Goal: Task Accomplishment & Management: Complete application form

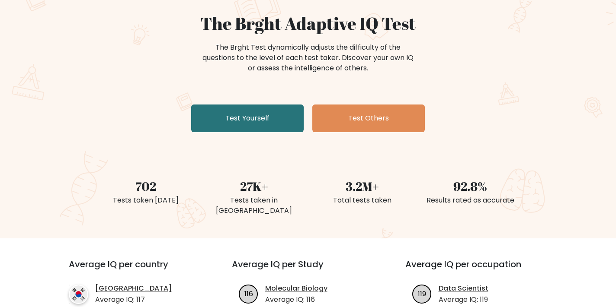
scroll to position [75, 0]
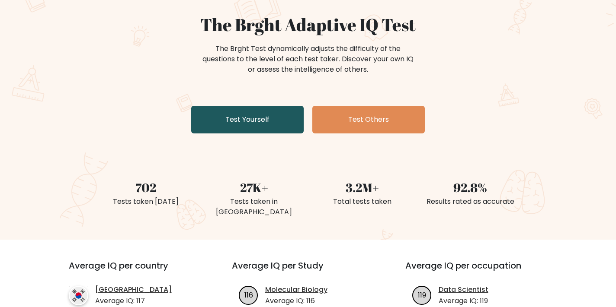
click at [252, 112] on link "Test Yourself" at bounding box center [247, 120] width 112 height 28
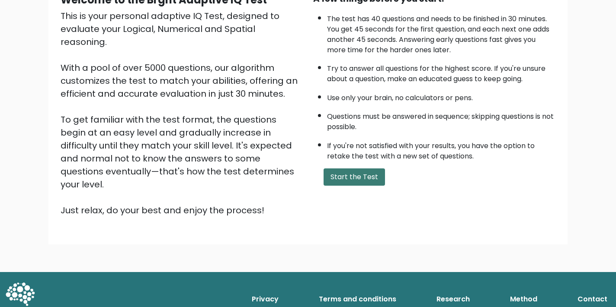
scroll to position [96, 0]
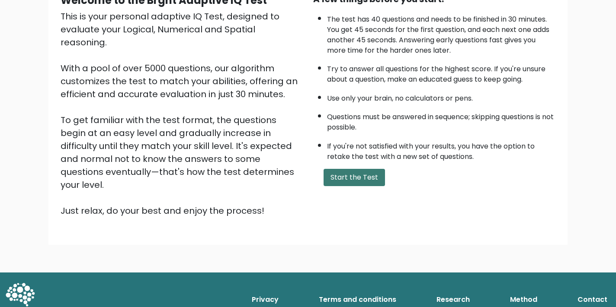
click at [352, 186] on button "Start the Test" at bounding box center [353, 177] width 61 height 17
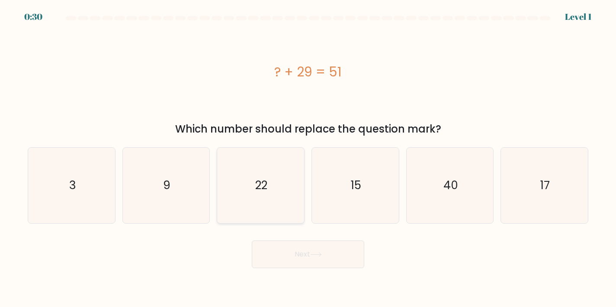
click at [253, 167] on icon "22" at bounding box center [261, 186] width 76 height 76
click at [308, 158] on input "c. 22" at bounding box center [308, 156] width 0 height 4
radio input "true"
click at [309, 265] on button "Next" at bounding box center [308, 255] width 112 height 28
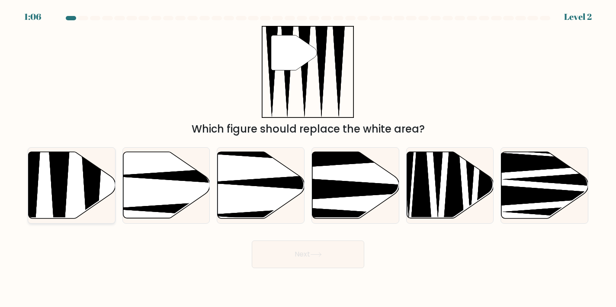
click at [47, 187] on icon at bounding box center [72, 185] width 87 height 67
click at [308, 158] on input "a." at bounding box center [308, 156] width 0 height 4
radio input "true"
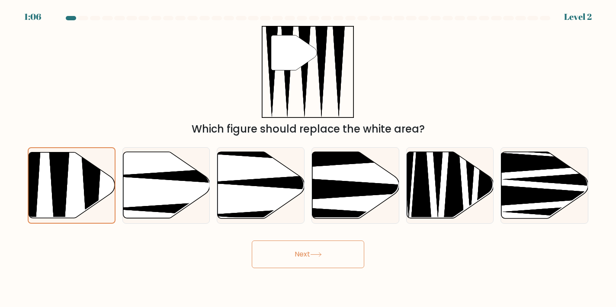
click at [271, 259] on button "Next" at bounding box center [308, 255] width 112 height 28
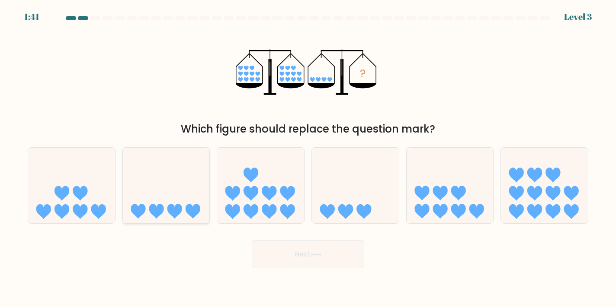
click at [165, 186] on icon at bounding box center [166, 186] width 87 height 72
click at [308, 158] on input "b." at bounding box center [308, 156] width 0 height 4
radio input "true"
click at [293, 259] on button "Next" at bounding box center [308, 255] width 112 height 28
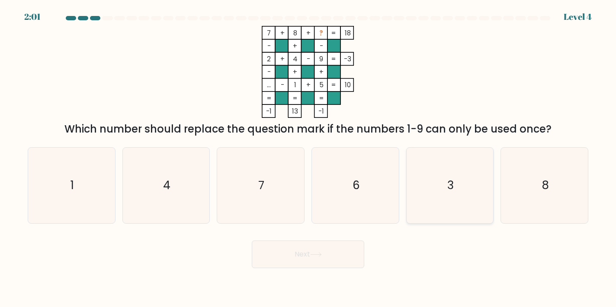
click at [454, 185] on icon "3" at bounding box center [450, 186] width 76 height 76
click at [308, 158] on input "e. 3" at bounding box center [308, 156] width 0 height 4
radio input "true"
click at [325, 258] on button "Next" at bounding box center [308, 255] width 112 height 28
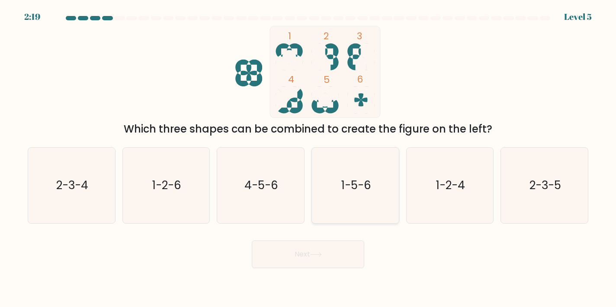
click at [352, 200] on icon "1-5-6" at bounding box center [355, 186] width 76 height 76
click at [308, 158] on input "d. 1-5-6" at bounding box center [308, 156] width 0 height 4
radio input "true"
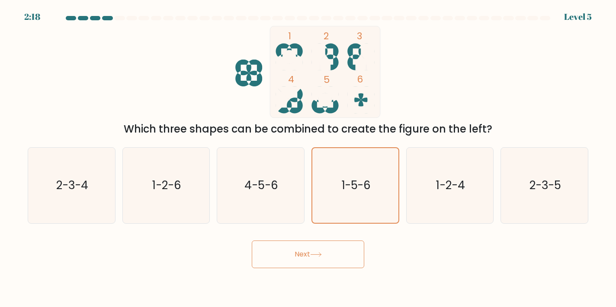
click at [322, 251] on button "Next" at bounding box center [308, 255] width 112 height 28
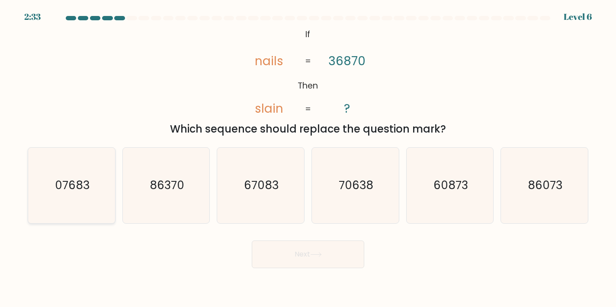
click at [66, 182] on text "07683" at bounding box center [72, 186] width 35 height 16
click at [308, 158] on input "a. 07683" at bounding box center [308, 156] width 0 height 4
radio input "true"
click at [307, 257] on button "Next" at bounding box center [308, 255] width 112 height 28
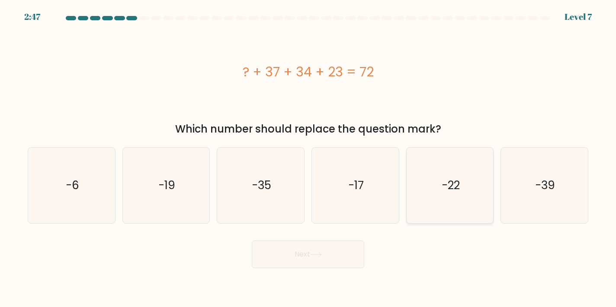
click at [488, 193] on icon "-22" at bounding box center [450, 186] width 76 height 76
click at [308, 158] on input "e. -22" at bounding box center [308, 156] width 0 height 4
radio input "true"
click at [300, 261] on button "Next" at bounding box center [308, 255] width 112 height 28
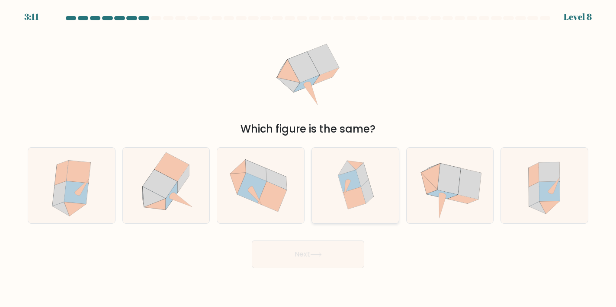
click at [337, 204] on icon at bounding box center [355, 186] width 73 height 76
click at [308, 158] on input "d." at bounding box center [308, 156] width 0 height 4
radio input "true"
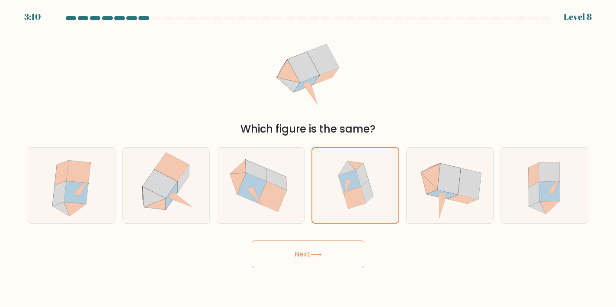
click at [304, 245] on button "Next" at bounding box center [308, 255] width 112 height 28
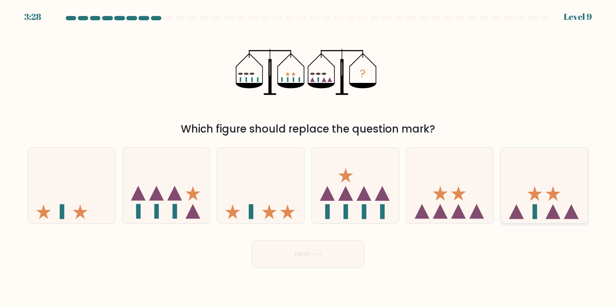
click at [540, 202] on icon at bounding box center [544, 186] width 87 height 72
click at [308, 158] on input "f." at bounding box center [308, 156] width 0 height 4
radio input "true"
click at [298, 255] on button "Next" at bounding box center [308, 255] width 112 height 28
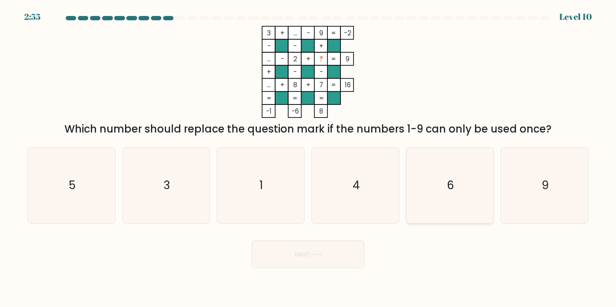
click at [452, 196] on icon "6" at bounding box center [450, 186] width 76 height 76
click at [308, 158] on input "e. 6" at bounding box center [308, 156] width 0 height 4
radio input "true"
click at [93, 213] on icon "5" at bounding box center [72, 186] width 76 height 76
click at [308, 158] on input "a. 5" at bounding box center [308, 156] width 0 height 4
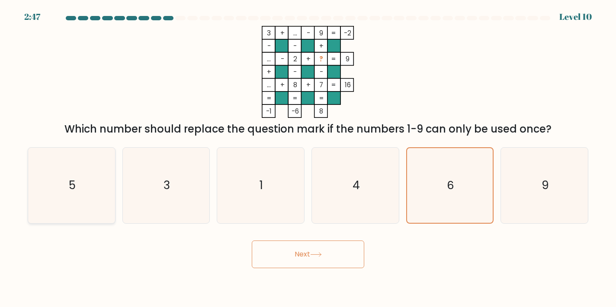
radio input "true"
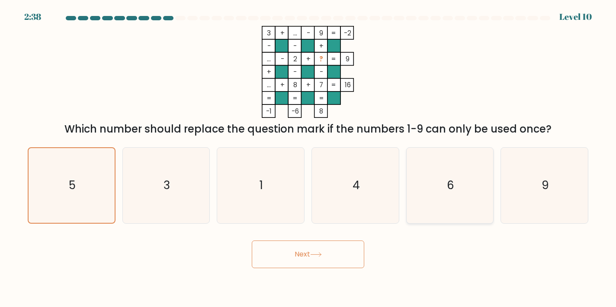
click at [432, 204] on icon "6" at bounding box center [450, 186] width 76 height 76
click at [308, 158] on input "e. 6" at bounding box center [308, 156] width 0 height 4
radio input "true"
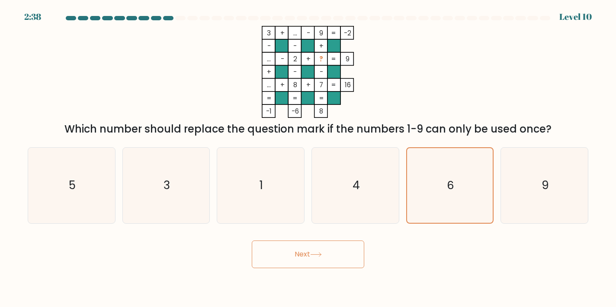
click at [329, 256] on button "Next" at bounding box center [308, 255] width 112 height 28
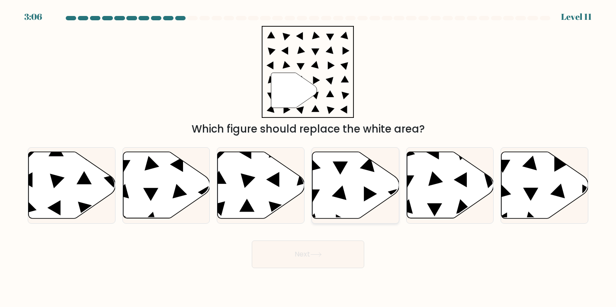
click at [339, 199] on icon at bounding box center [355, 185] width 87 height 67
click at [308, 158] on input "d." at bounding box center [308, 156] width 0 height 4
radio input "true"
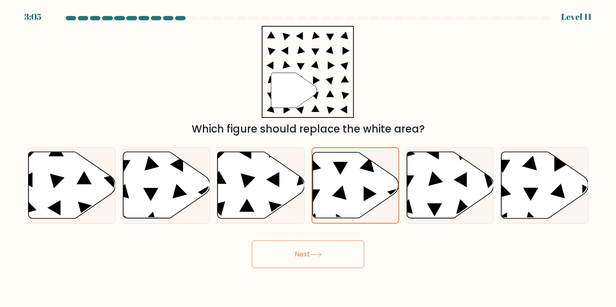
click at [324, 243] on button "Next" at bounding box center [308, 255] width 112 height 28
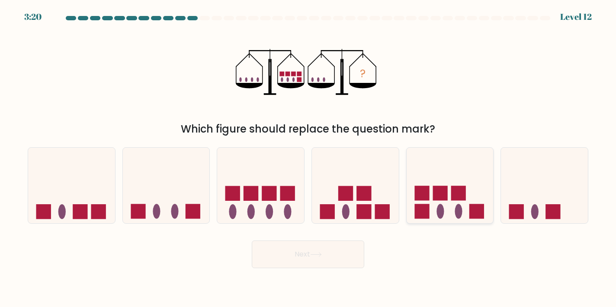
click at [443, 210] on ellipse at bounding box center [439, 212] width 7 height 15
click at [308, 158] on input "e." at bounding box center [308, 156] width 0 height 4
radio input "true"
click at [294, 249] on button "Next" at bounding box center [308, 255] width 112 height 28
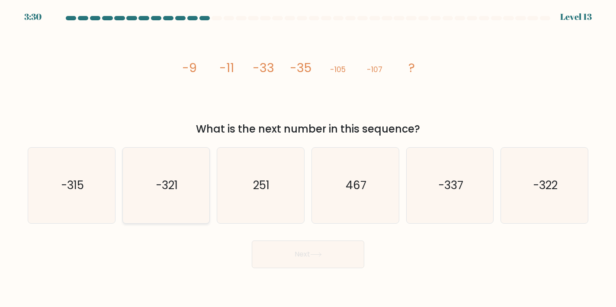
click at [154, 185] on icon "-321" at bounding box center [166, 186] width 76 height 76
click at [308, 158] on input "b. -321" at bounding box center [308, 156] width 0 height 4
radio input "true"
click at [309, 261] on button "Next" at bounding box center [308, 255] width 112 height 28
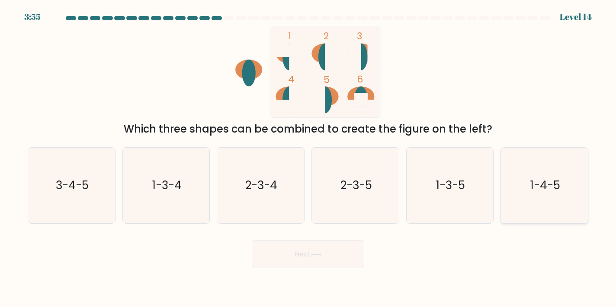
click at [519, 195] on icon "1-4-5" at bounding box center [544, 186] width 76 height 76
click at [308, 158] on input "f. 1-4-5" at bounding box center [308, 156] width 0 height 4
radio input "true"
click at [306, 254] on button "Next" at bounding box center [308, 255] width 112 height 28
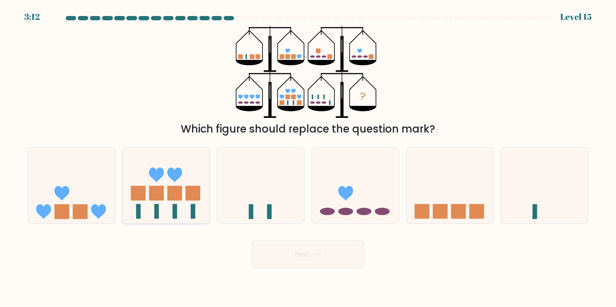
click at [174, 214] on rect at bounding box center [175, 212] width 5 height 15
click at [308, 158] on input "b." at bounding box center [308, 156] width 0 height 4
radio input "true"
click at [294, 259] on button "Next" at bounding box center [308, 255] width 112 height 28
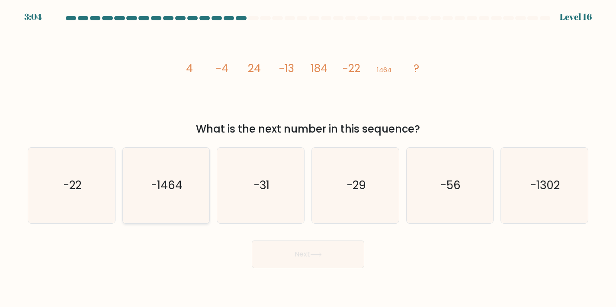
click at [162, 178] on text "-1464" at bounding box center [167, 186] width 32 height 16
click at [308, 158] on input "b. -1464" at bounding box center [308, 156] width 0 height 4
radio input "true"
click at [301, 262] on button "Next" at bounding box center [308, 255] width 112 height 28
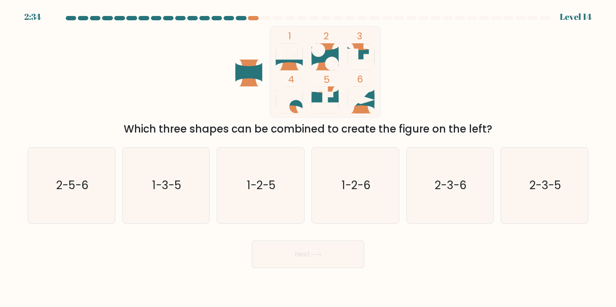
click at [361, 52] on icon at bounding box center [361, 54] width 27 height 16
click at [162, 179] on text "1-3-5" at bounding box center [166, 186] width 29 height 16
click at [308, 158] on input "b. 1-3-5" at bounding box center [308, 156] width 0 height 4
radio input "true"
click at [323, 265] on button "Next" at bounding box center [308, 255] width 112 height 28
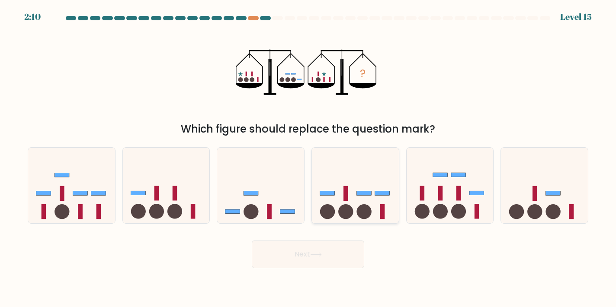
click at [354, 192] on icon at bounding box center [355, 186] width 87 height 72
click at [308, 158] on input "d." at bounding box center [308, 156] width 0 height 4
radio input "true"
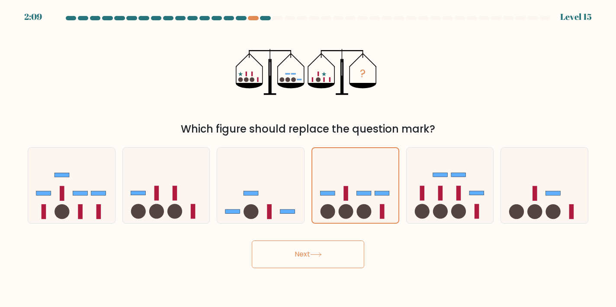
click at [308, 254] on button "Next" at bounding box center [308, 255] width 112 height 28
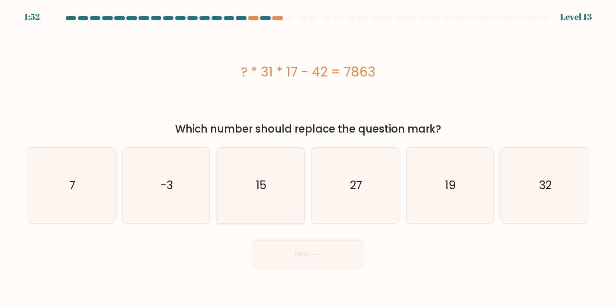
click at [292, 185] on icon "15" at bounding box center [261, 186] width 76 height 76
click at [308, 158] on input "c. 15" at bounding box center [308, 156] width 0 height 4
radio input "true"
click at [313, 258] on button "Next" at bounding box center [308, 255] width 112 height 28
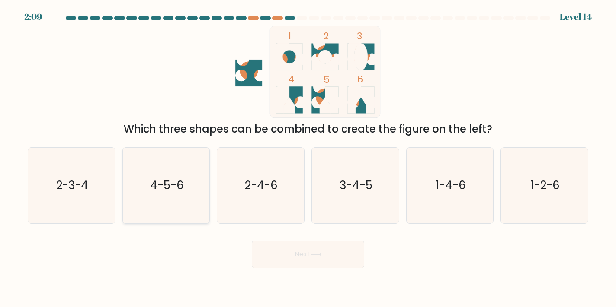
click at [193, 182] on icon "4-5-6" at bounding box center [166, 186] width 76 height 76
click at [308, 158] on input "b. 4-5-6" at bounding box center [308, 156] width 0 height 4
radio input "true"
click at [288, 254] on button "Next" at bounding box center [308, 255] width 112 height 28
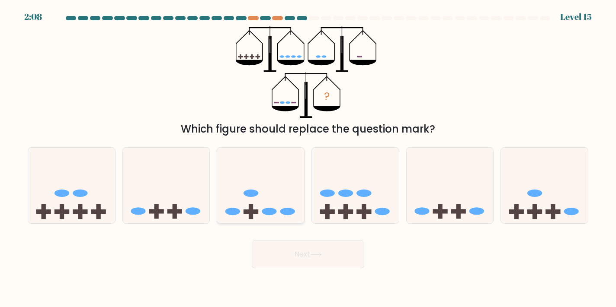
click at [261, 188] on icon at bounding box center [260, 186] width 87 height 72
click at [308, 158] on input "c." at bounding box center [308, 156] width 0 height 4
radio input "true"
click at [290, 245] on button "Next" at bounding box center [308, 255] width 112 height 28
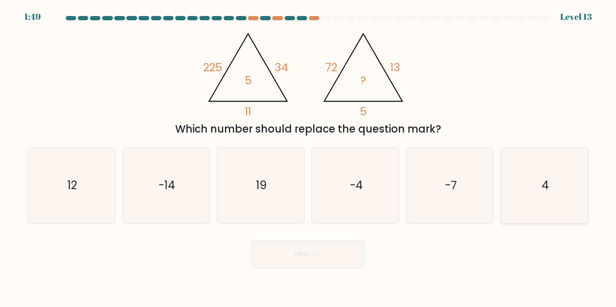
click at [544, 186] on text "4" at bounding box center [544, 186] width 7 height 16
click at [308, 158] on input "f. 4" at bounding box center [308, 156] width 0 height 4
radio input "true"
click at [304, 252] on button "Next" at bounding box center [308, 255] width 112 height 28
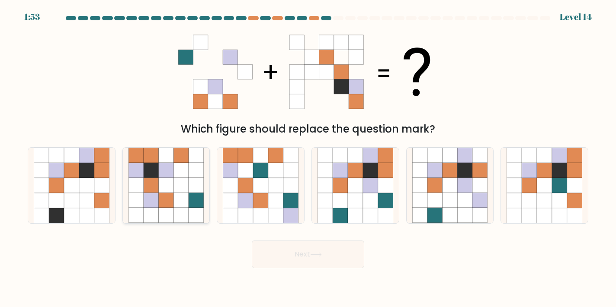
click at [174, 166] on icon at bounding box center [180, 170] width 15 height 15
click at [308, 158] on input "b." at bounding box center [308, 156] width 0 height 4
radio input "true"
click at [289, 256] on button "Next" at bounding box center [308, 255] width 112 height 28
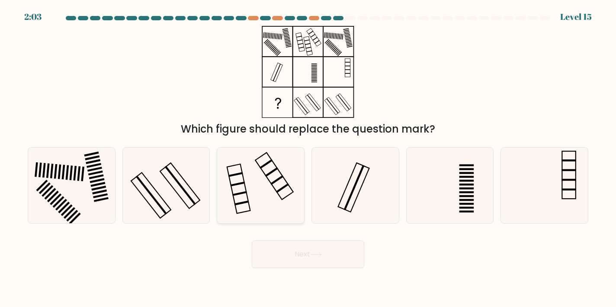
click at [279, 168] on icon at bounding box center [261, 186] width 76 height 76
click at [308, 158] on input "c." at bounding box center [308, 156] width 0 height 4
radio input "true"
click at [303, 246] on button "Next" at bounding box center [308, 255] width 112 height 28
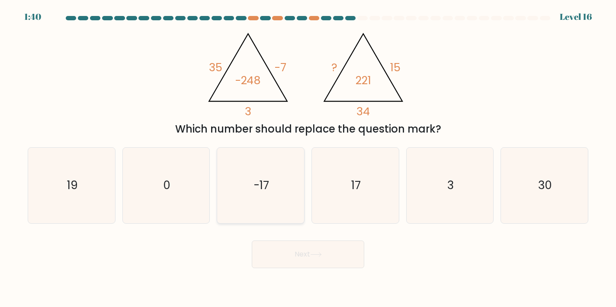
click at [279, 188] on icon "-17" at bounding box center [261, 186] width 76 height 76
click at [308, 158] on input "c. -17" at bounding box center [308, 156] width 0 height 4
radio input "true"
click at [303, 254] on button "Next" at bounding box center [308, 255] width 112 height 28
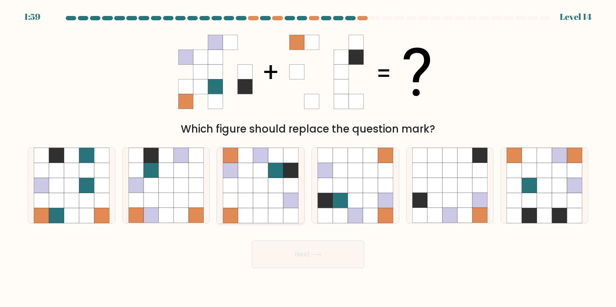
click at [250, 156] on icon at bounding box center [245, 155] width 15 height 15
click at [308, 156] on input "c." at bounding box center [308, 156] width 0 height 4
radio input "true"
click at [287, 252] on button "Next" at bounding box center [308, 255] width 112 height 28
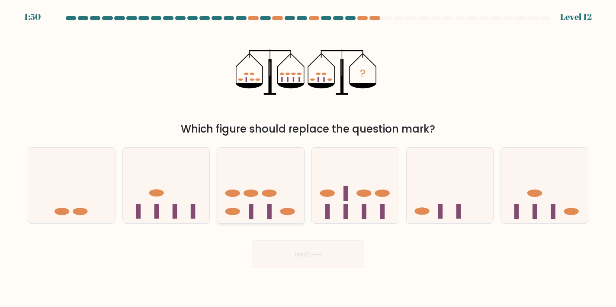
click at [295, 192] on icon at bounding box center [260, 186] width 87 height 72
click at [308, 158] on input "c." at bounding box center [308, 156] width 0 height 4
radio input "true"
click at [320, 259] on button "Next" at bounding box center [308, 255] width 112 height 28
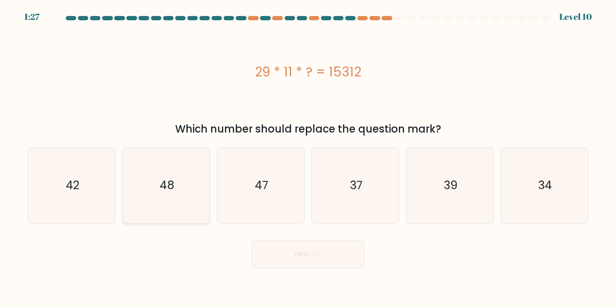
click at [192, 213] on icon "48" at bounding box center [166, 186] width 76 height 76
click at [308, 158] on input "b. 48" at bounding box center [308, 156] width 0 height 4
radio input "true"
click at [290, 262] on button "Next" at bounding box center [308, 255] width 112 height 28
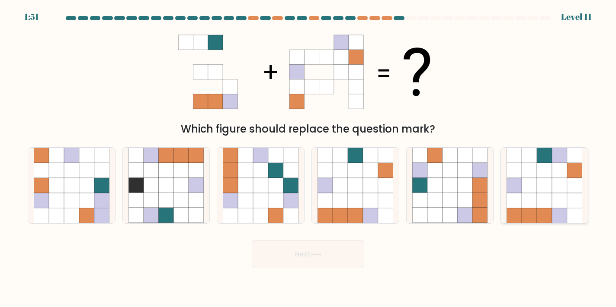
click at [542, 174] on icon at bounding box center [544, 170] width 15 height 15
click at [308, 158] on input "f." at bounding box center [308, 156] width 0 height 4
radio input "true"
click at [317, 257] on icon at bounding box center [316, 254] width 12 height 5
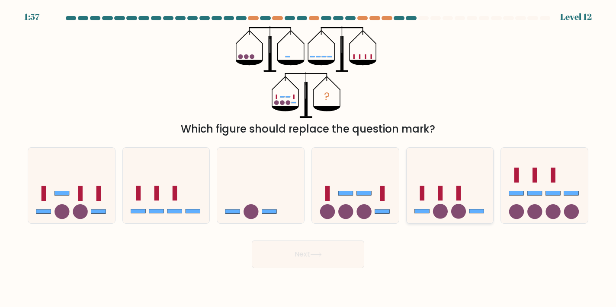
click at [426, 182] on icon at bounding box center [449, 186] width 87 height 72
click at [308, 158] on input "e." at bounding box center [308, 156] width 0 height 4
radio input "true"
click at [307, 246] on button "Next" at bounding box center [308, 255] width 112 height 28
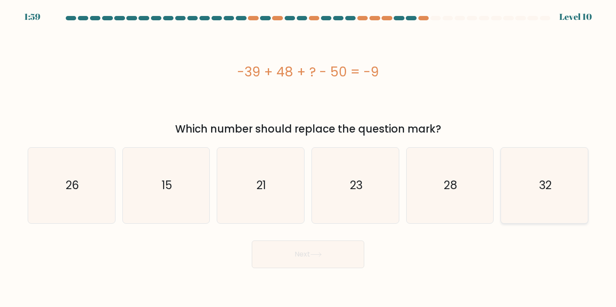
click at [522, 208] on icon "32" at bounding box center [544, 186] width 76 height 76
click at [308, 158] on input "f. 32" at bounding box center [308, 156] width 0 height 4
radio input "true"
click at [343, 264] on button "Next" at bounding box center [308, 255] width 112 height 28
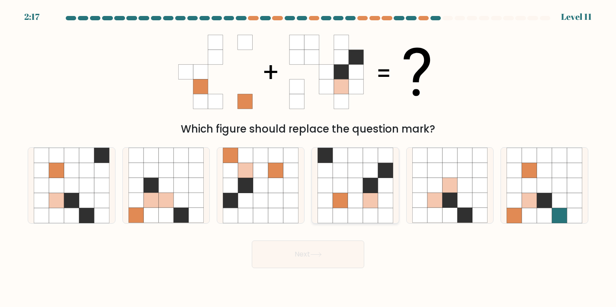
click at [348, 199] on icon at bounding box center [355, 200] width 15 height 15
click at [308, 158] on input "d." at bounding box center [308, 156] width 0 height 4
radio input "true"
click at [334, 249] on button "Next" at bounding box center [308, 255] width 112 height 28
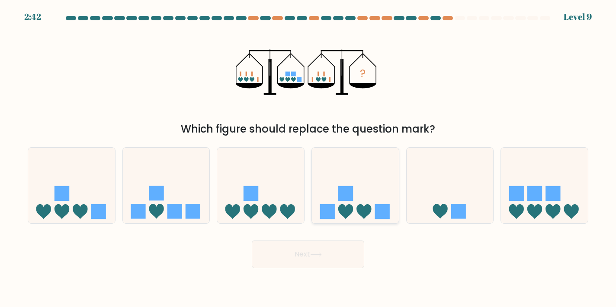
click at [346, 171] on icon at bounding box center [355, 186] width 87 height 72
click at [308, 158] on input "d." at bounding box center [308, 156] width 0 height 4
radio input "true"
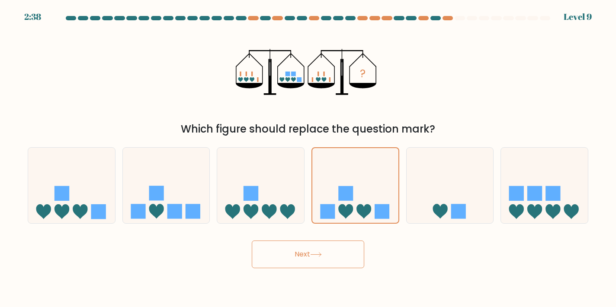
click at [322, 252] on icon at bounding box center [316, 254] width 12 height 5
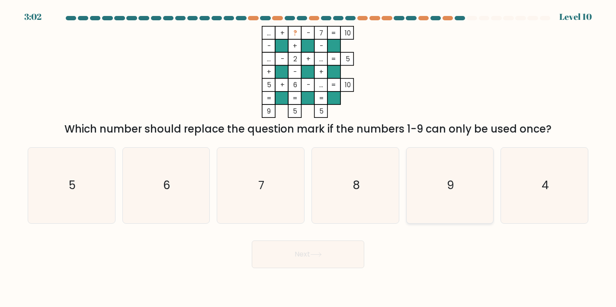
click at [443, 182] on icon "9" at bounding box center [450, 186] width 76 height 76
click at [308, 158] on input "e. 9" at bounding box center [308, 156] width 0 height 4
radio input "true"
click at [299, 262] on button "Next" at bounding box center [308, 255] width 112 height 28
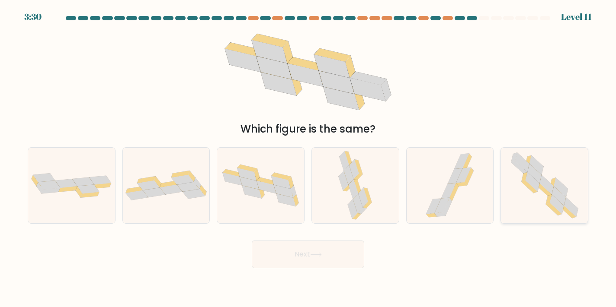
click at [536, 169] on icon at bounding box center [536, 165] width 14 height 19
click at [308, 158] on input "f." at bounding box center [308, 156] width 0 height 4
radio input "true"
click at [308, 263] on button "Next" at bounding box center [308, 255] width 112 height 28
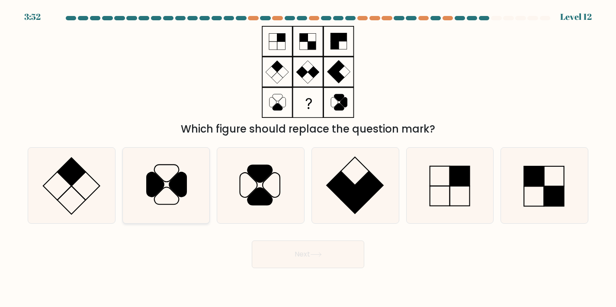
click at [180, 183] on icon at bounding box center [177, 185] width 17 height 25
click at [308, 158] on input "b." at bounding box center [308, 156] width 0 height 4
radio input "true"
click at [275, 256] on button "Next" at bounding box center [308, 255] width 112 height 28
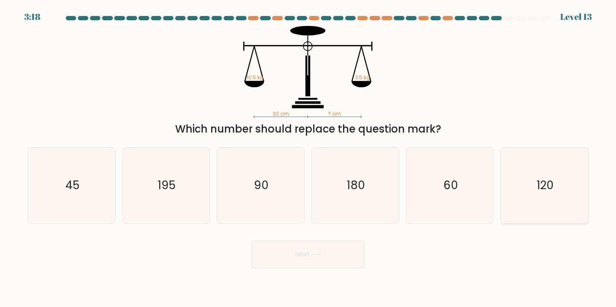
click at [526, 177] on icon "120" at bounding box center [544, 186] width 76 height 76
click at [308, 158] on input "f. 120" at bounding box center [308, 156] width 0 height 4
radio input "true"
click at [331, 257] on button "Next" at bounding box center [308, 255] width 112 height 28
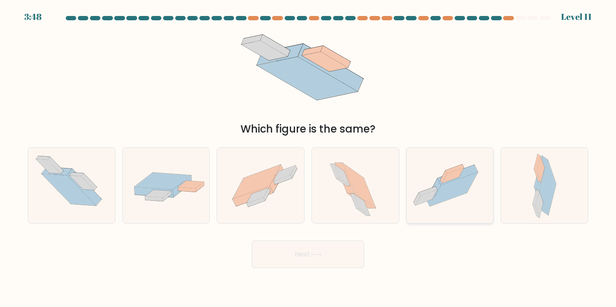
click at [433, 197] on icon at bounding box center [426, 198] width 22 height 16
click at [308, 158] on input "e." at bounding box center [308, 156] width 0 height 4
radio input "true"
click at [300, 255] on button "Next" at bounding box center [308, 255] width 112 height 28
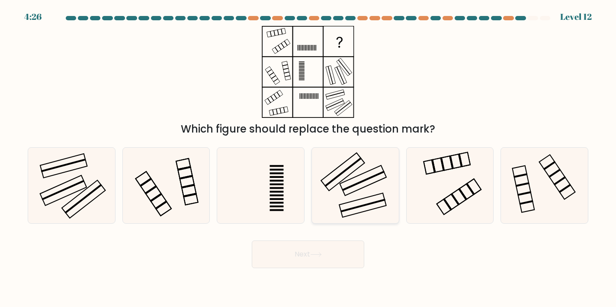
click at [354, 171] on icon at bounding box center [355, 186] width 76 height 76
click at [308, 158] on input "d." at bounding box center [308, 156] width 0 height 4
radio input "true"
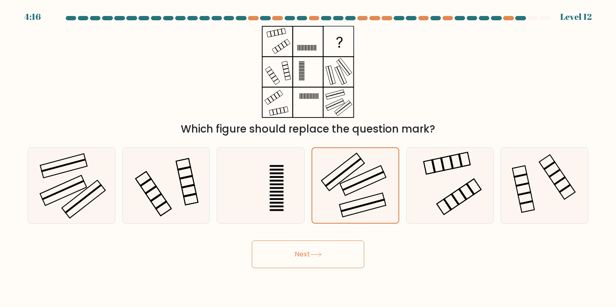
click at [315, 251] on button "Next" at bounding box center [308, 255] width 112 height 28
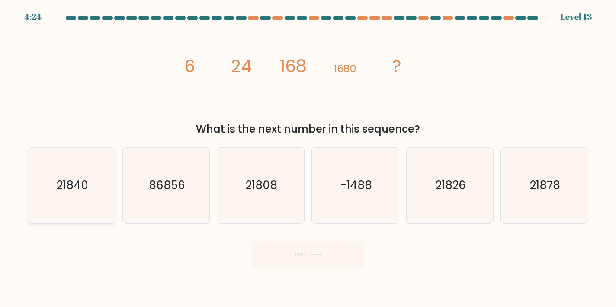
click at [72, 180] on text "21840" at bounding box center [73, 186] width 32 height 16
click at [308, 158] on input "a. 21840" at bounding box center [308, 156] width 0 height 4
radio input "true"
click at [277, 256] on button "Next" at bounding box center [308, 255] width 112 height 28
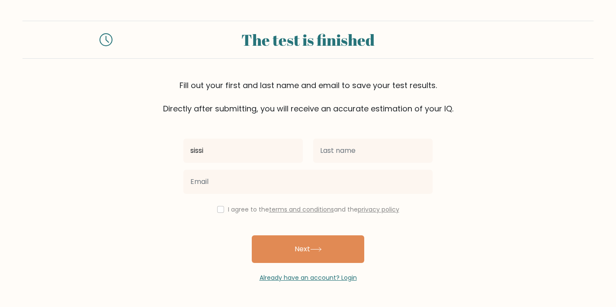
type input "sissi"
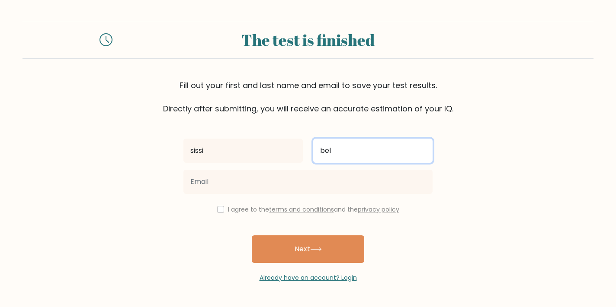
type input "bel"
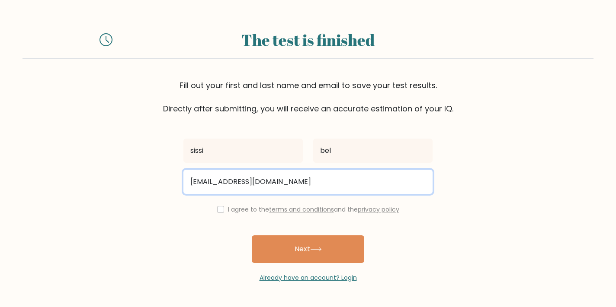
type input "siyoti@gmail.com"
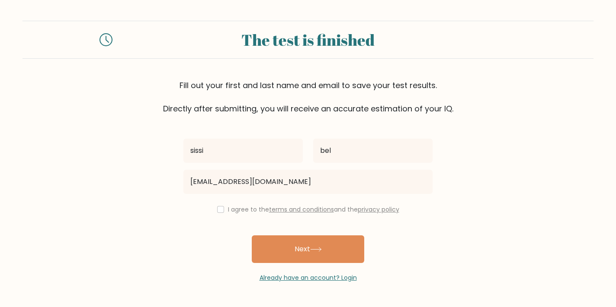
click at [217, 210] on input "checkbox" at bounding box center [220, 209] width 7 height 7
checkbox input "true"
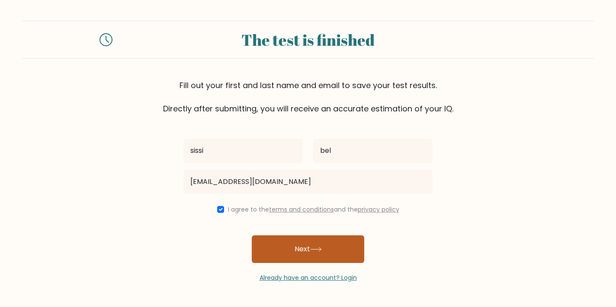
click at [273, 244] on button "Next" at bounding box center [308, 250] width 112 height 28
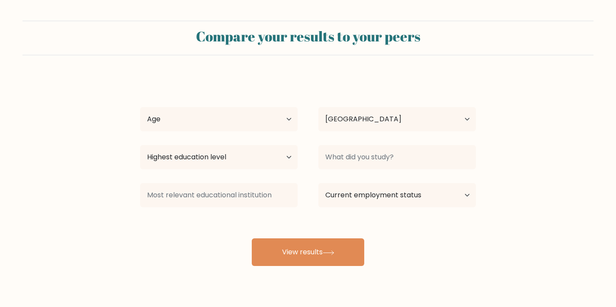
select select "DZ"
select select "min_18"
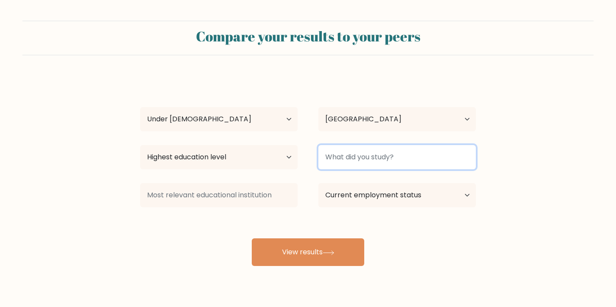
click at [358, 159] on input at bounding box center [396, 157] width 157 height 24
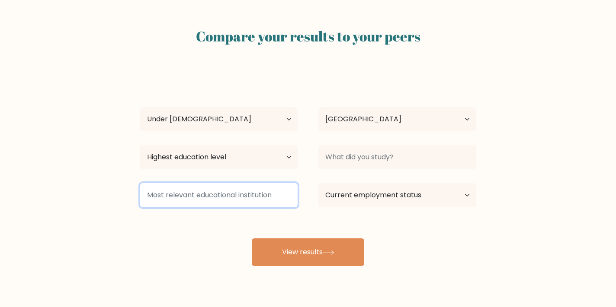
click at [197, 204] on input at bounding box center [218, 195] width 157 height 24
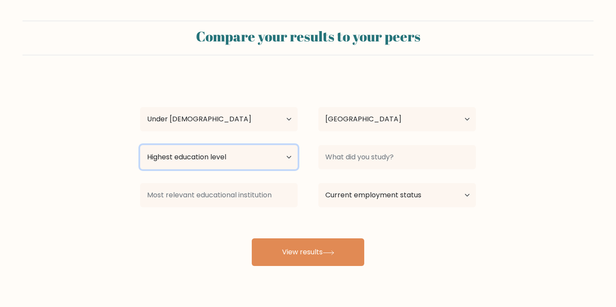
select select "upper_secondary"
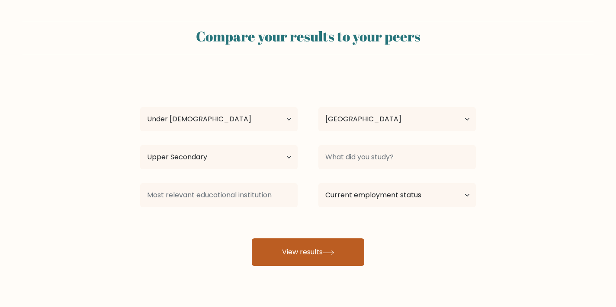
click at [314, 250] on button "View results" at bounding box center [308, 253] width 112 height 28
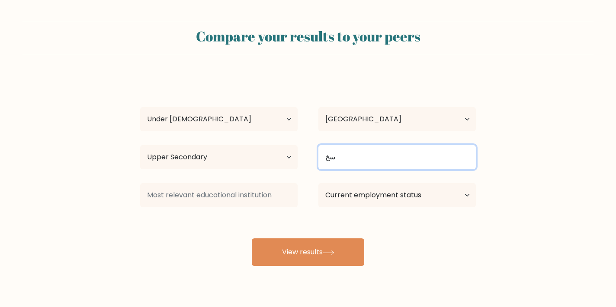
type input "س"
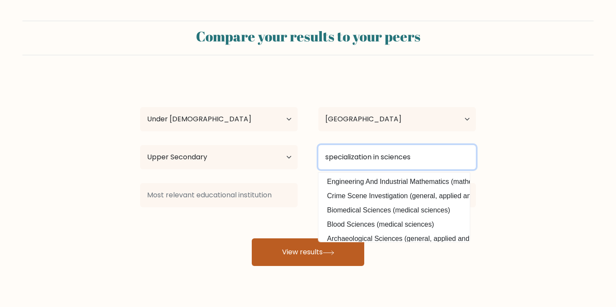
type input "specialization in sciences"
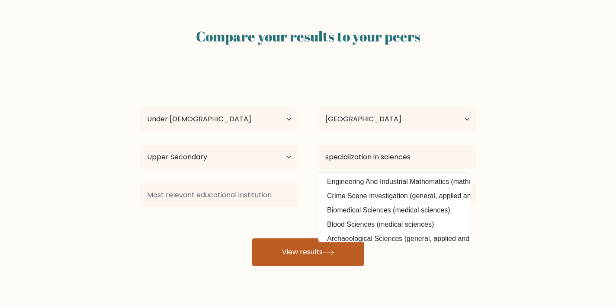
click at [301, 250] on button "View results" at bounding box center [308, 253] width 112 height 28
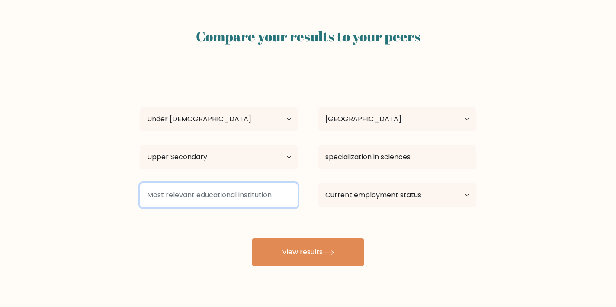
click at [196, 198] on input at bounding box center [218, 195] width 157 height 24
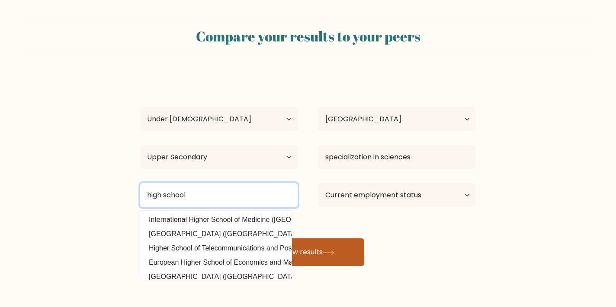
type input "high school"
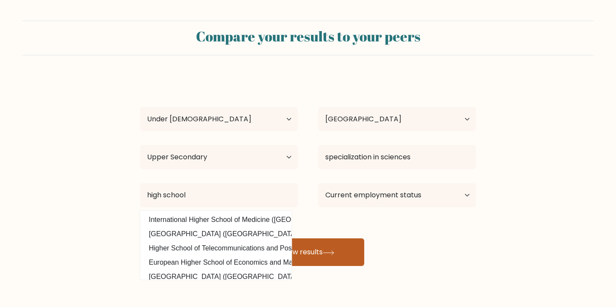
click at [270, 249] on button "View results" at bounding box center [308, 253] width 112 height 28
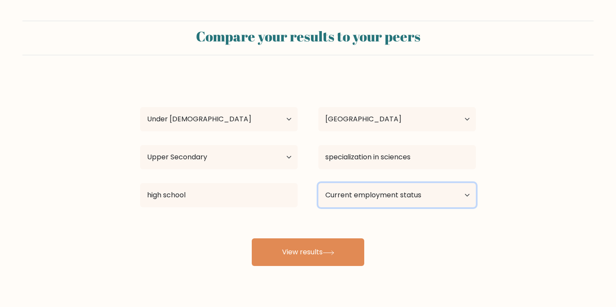
select select "student"
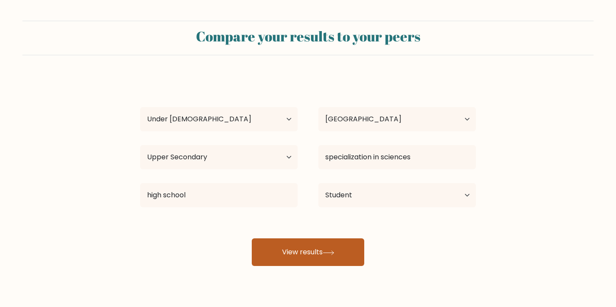
click at [310, 250] on button "View results" at bounding box center [308, 253] width 112 height 28
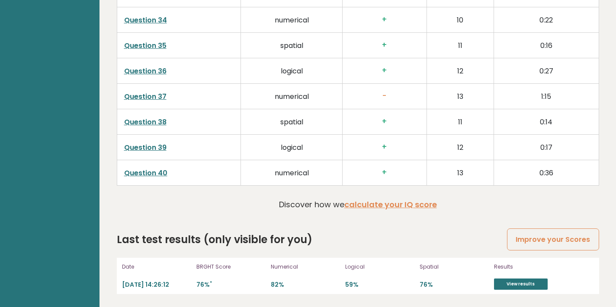
scroll to position [2202, 0]
